Goal: Use online tool/utility: Utilize a website feature to perform a specific function

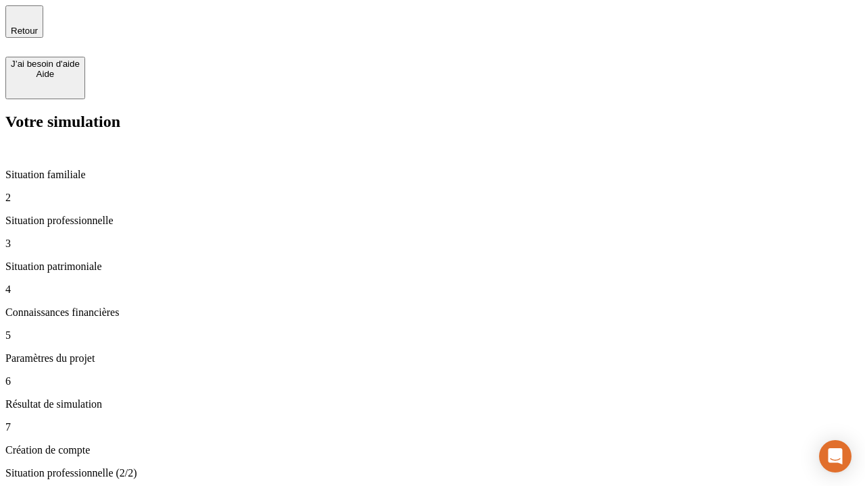
type input "30 000"
type input "1 000"
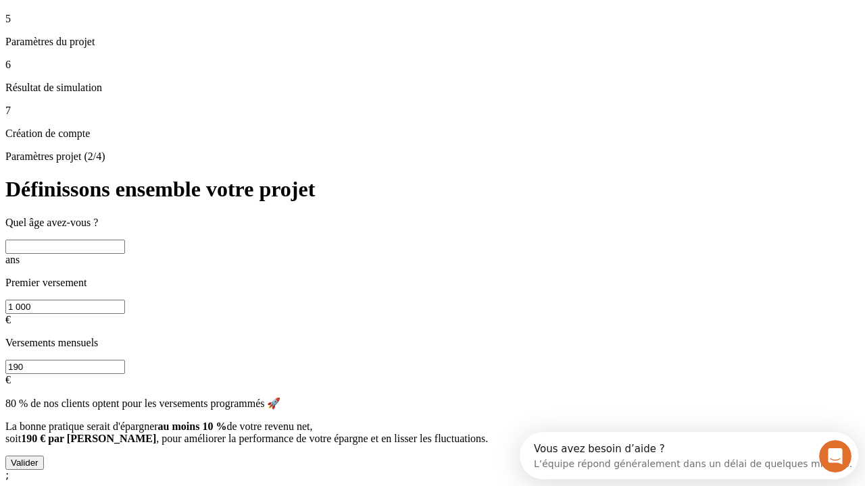
scroll to position [12, 0]
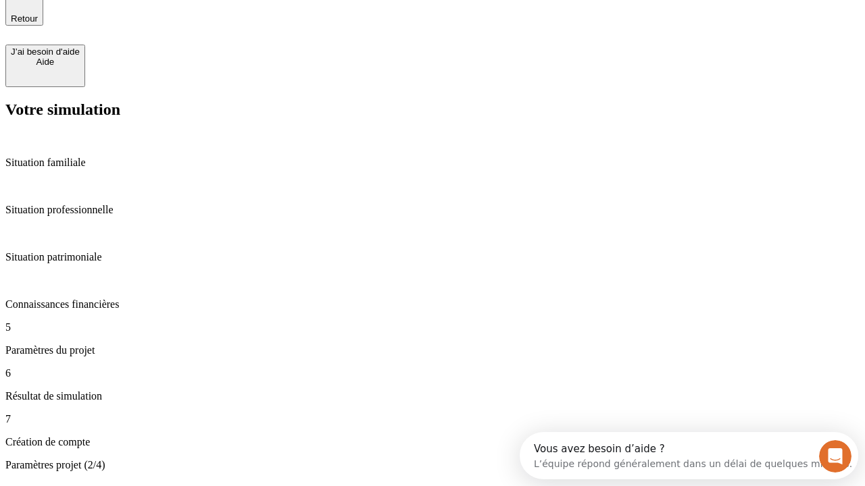
type input "65"
type input "5 000"
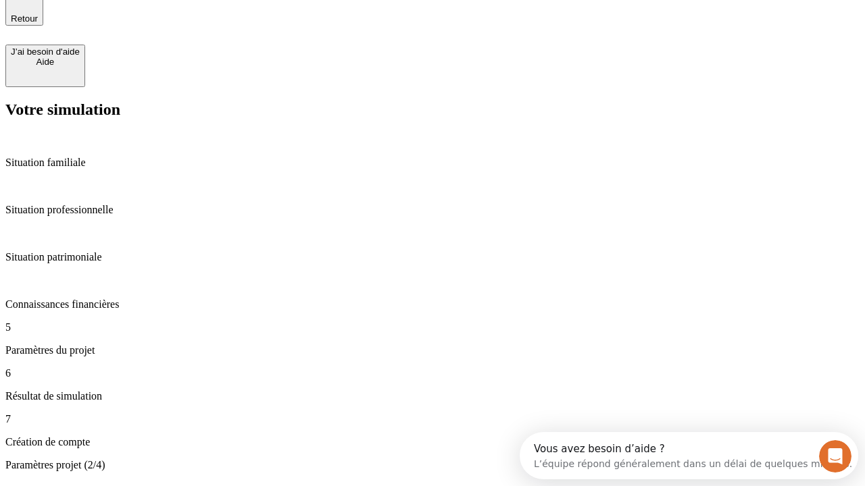
type input "640"
